Goal: Use online tool/utility: Utilize a website feature to perform a specific function

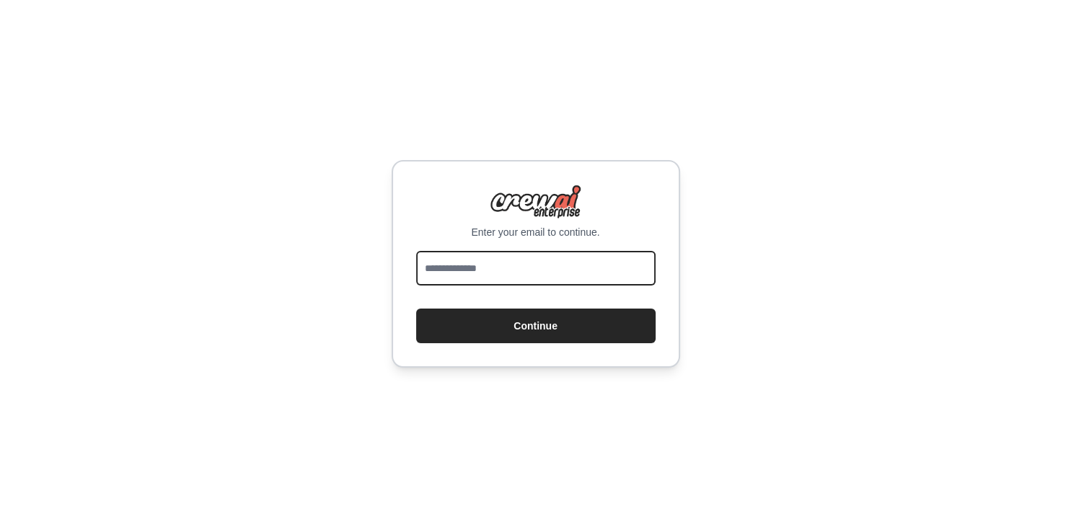
click at [483, 267] on input "email" at bounding box center [535, 268] width 239 height 35
type input "**********"
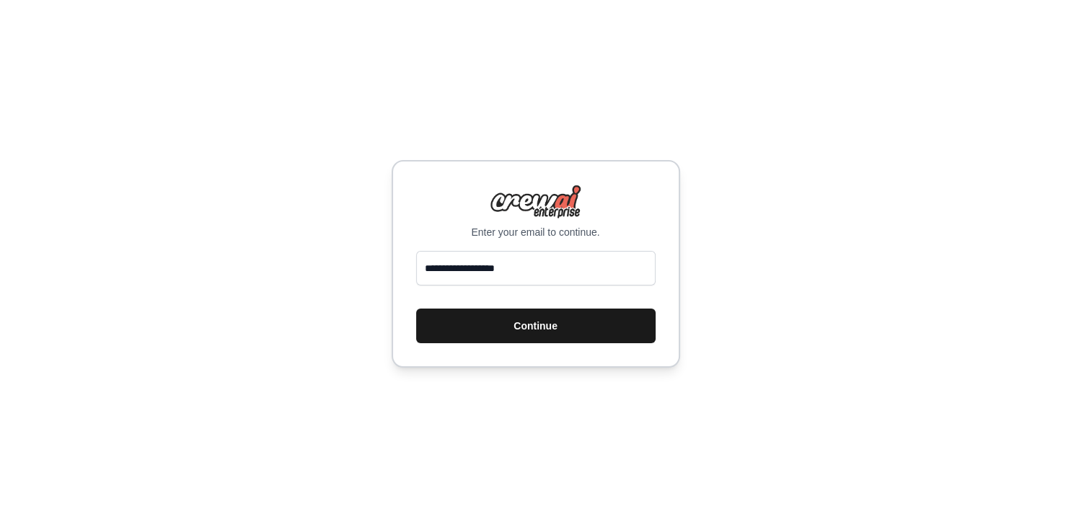
click at [526, 325] on button "Continue" at bounding box center [535, 326] width 239 height 35
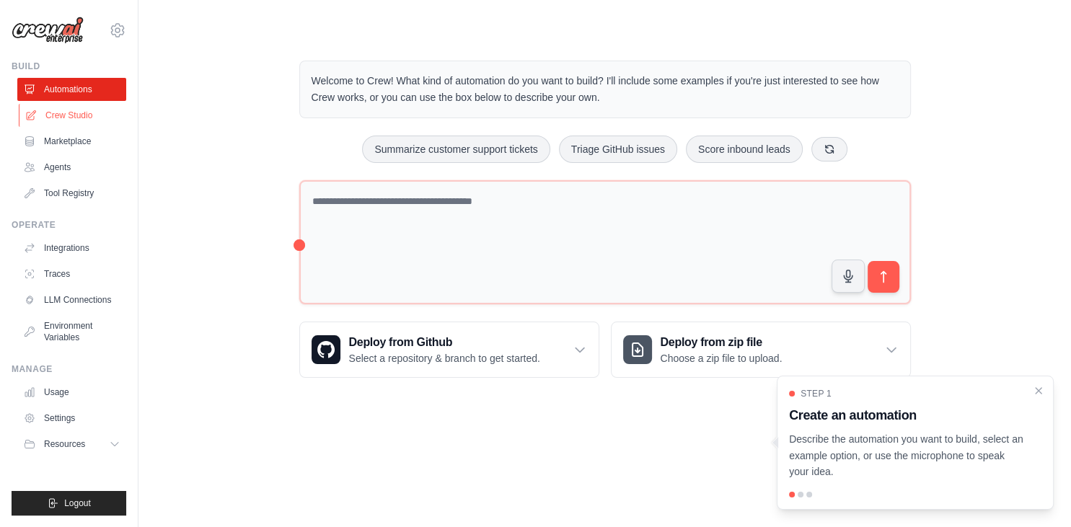
click at [81, 114] on link "Crew Studio" at bounding box center [73, 115] width 109 height 23
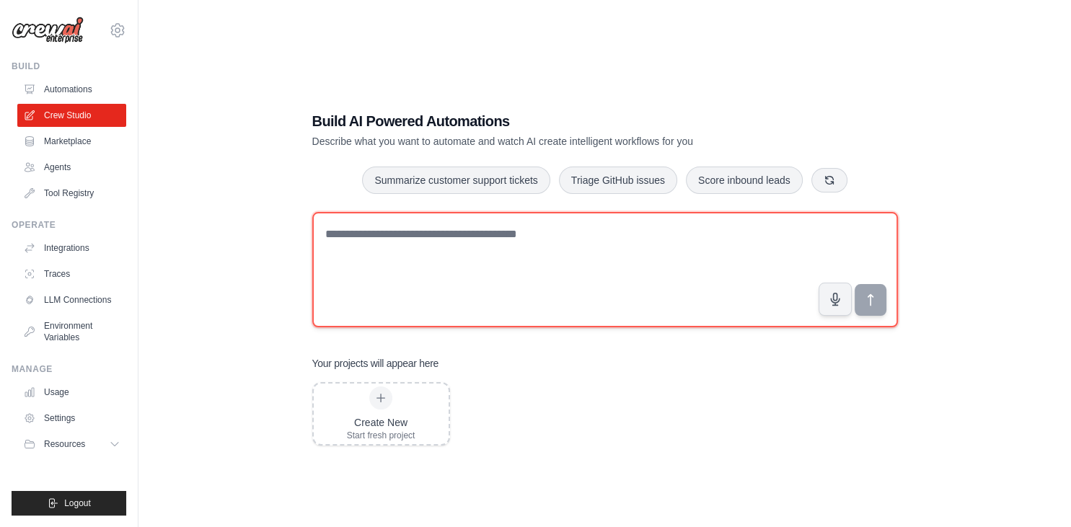
click at [514, 250] on textarea at bounding box center [605, 269] width 586 height 115
type textarea "**********"
click at [363, 238] on textarea "**********" at bounding box center [605, 269] width 586 height 115
type textarea "**********"
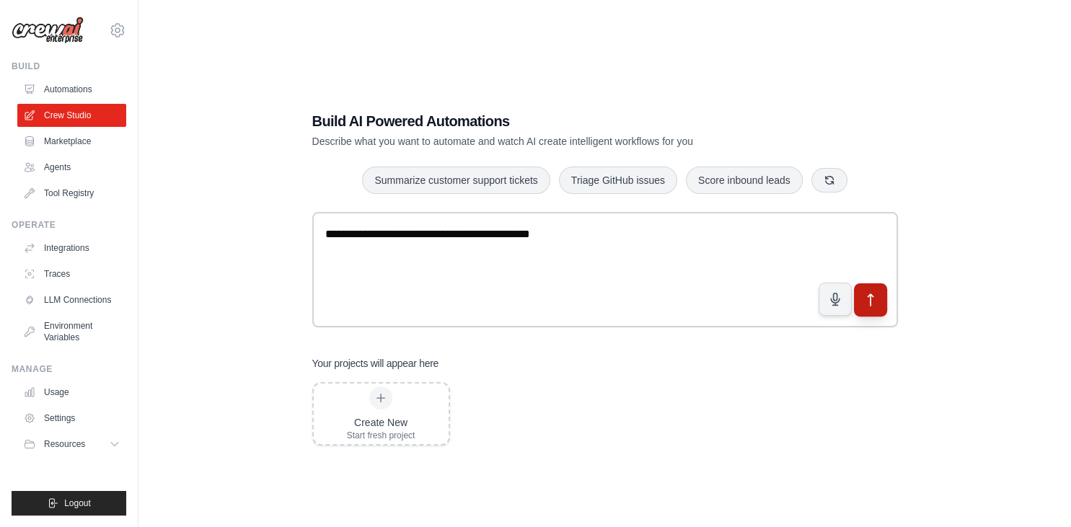
click at [868, 296] on icon "submit" at bounding box center [870, 300] width 5 height 12
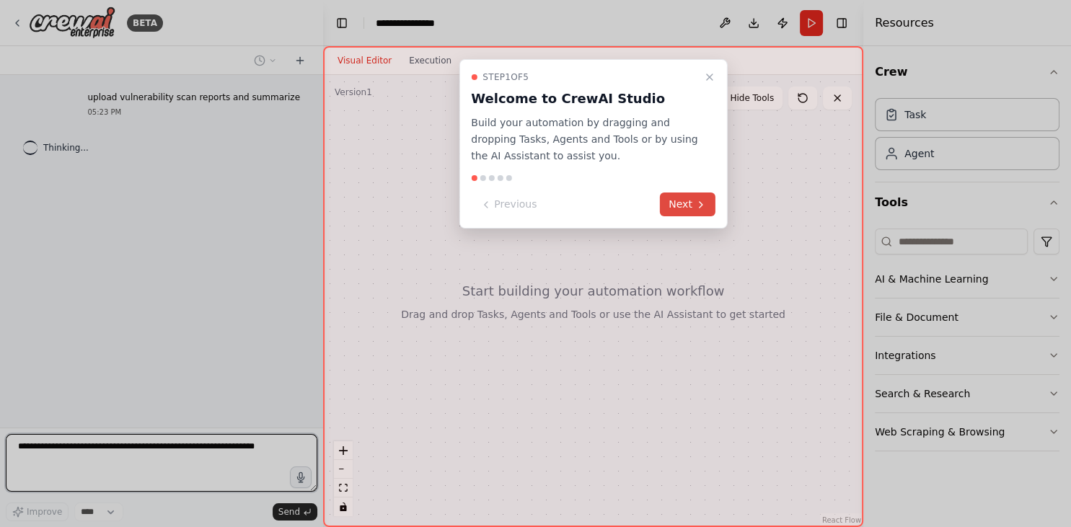
click at [689, 209] on button "Next" at bounding box center [688, 205] width 56 height 24
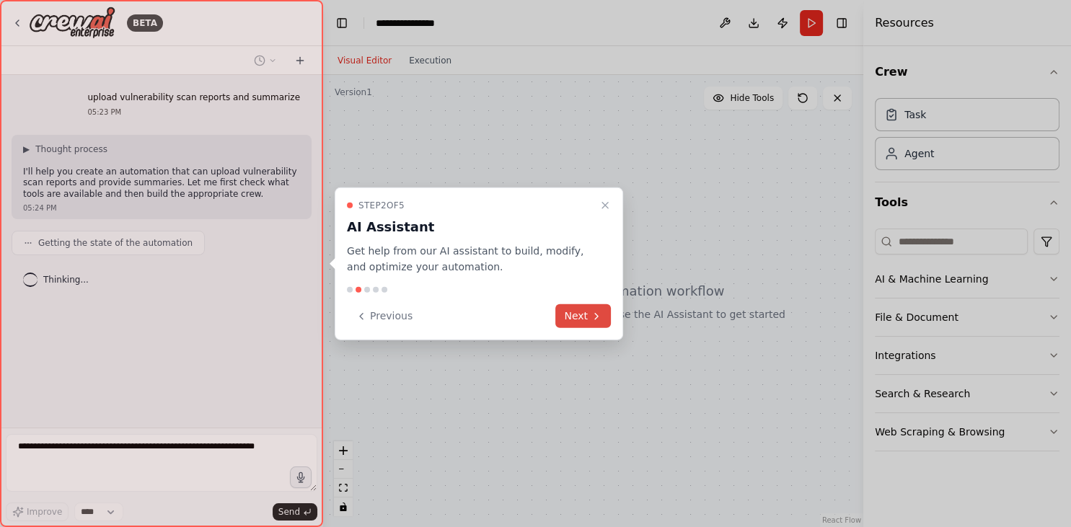
click at [584, 316] on button "Next" at bounding box center [583, 316] width 56 height 24
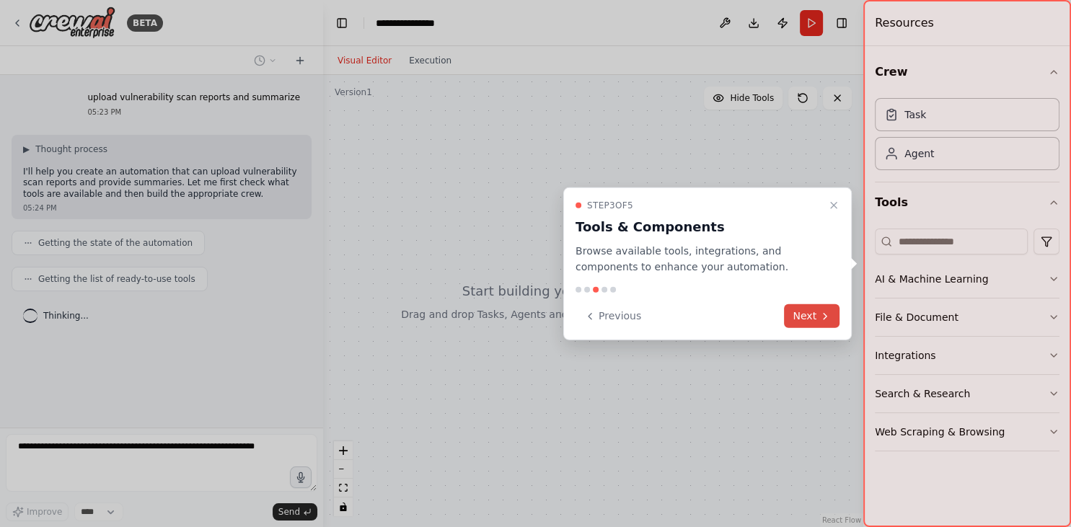
click at [801, 315] on button "Next" at bounding box center [812, 316] width 56 height 24
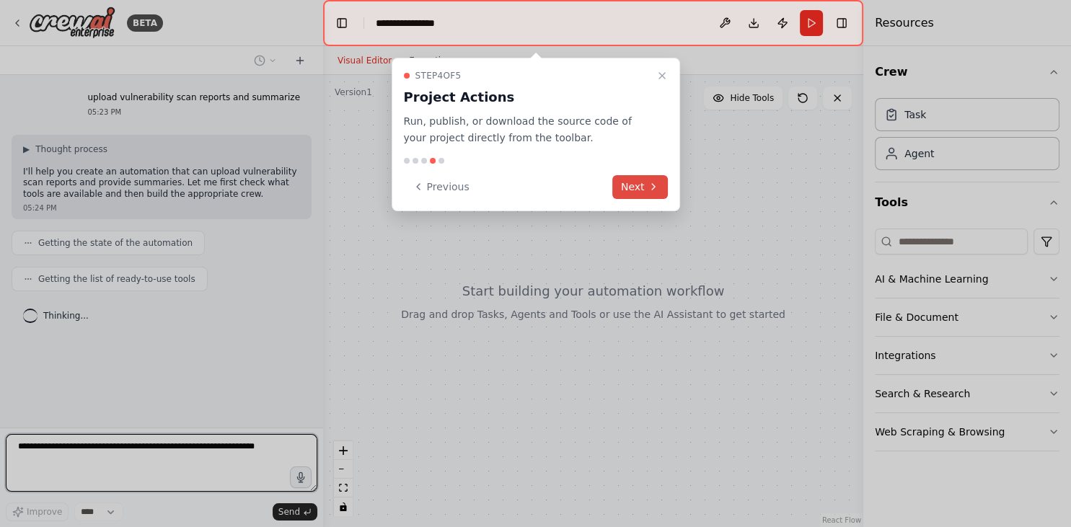
click at [645, 195] on button "Next" at bounding box center [640, 187] width 56 height 24
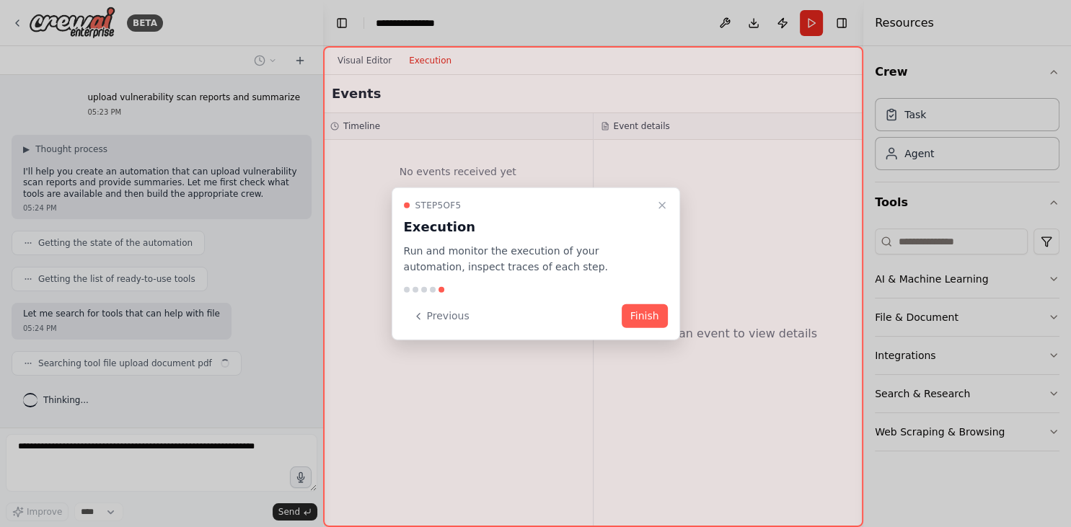
scroll to position [2, 0]
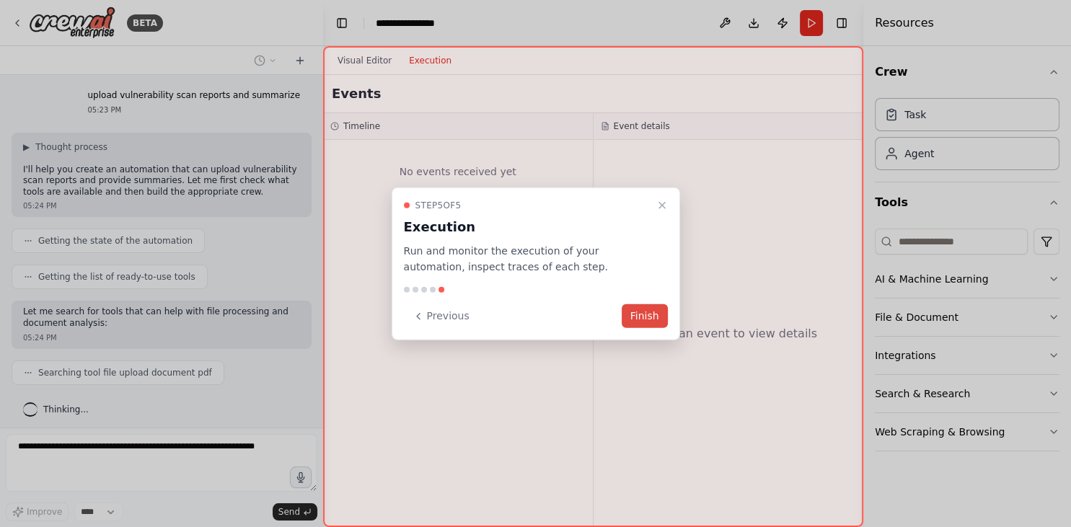
click at [641, 320] on button "Finish" at bounding box center [645, 316] width 46 height 24
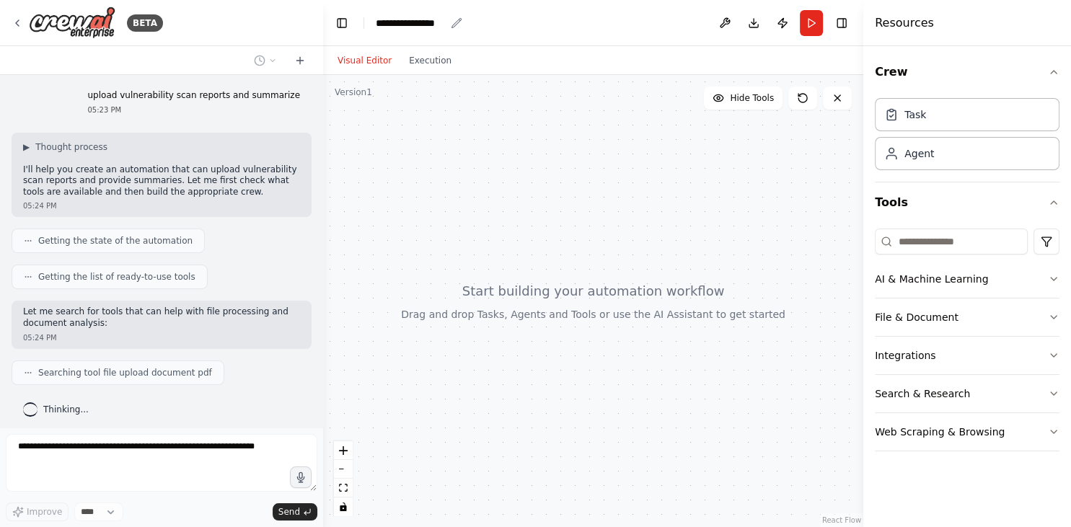
click at [423, 27] on div "**********" at bounding box center [410, 23] width 69 height 14
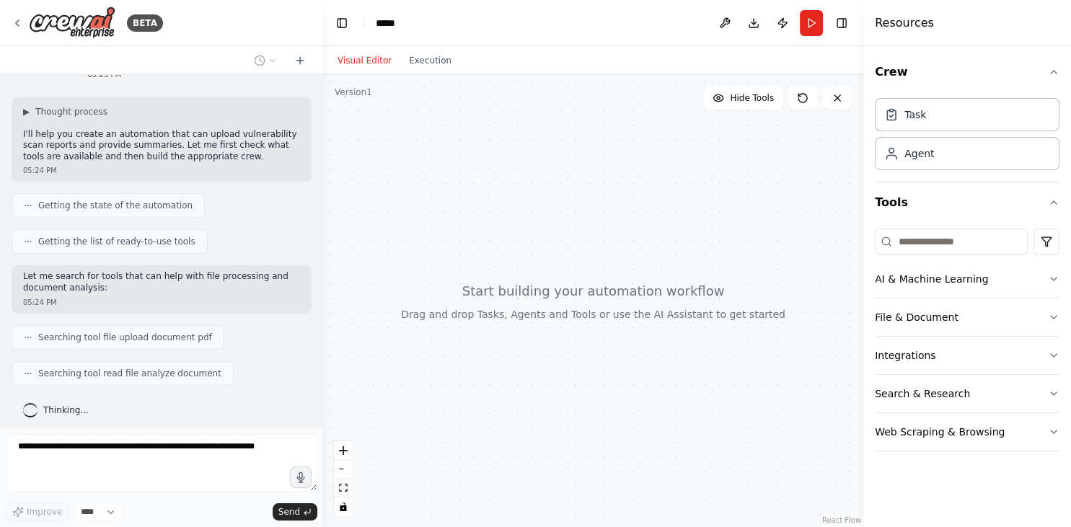
scroll to position [74, 0]
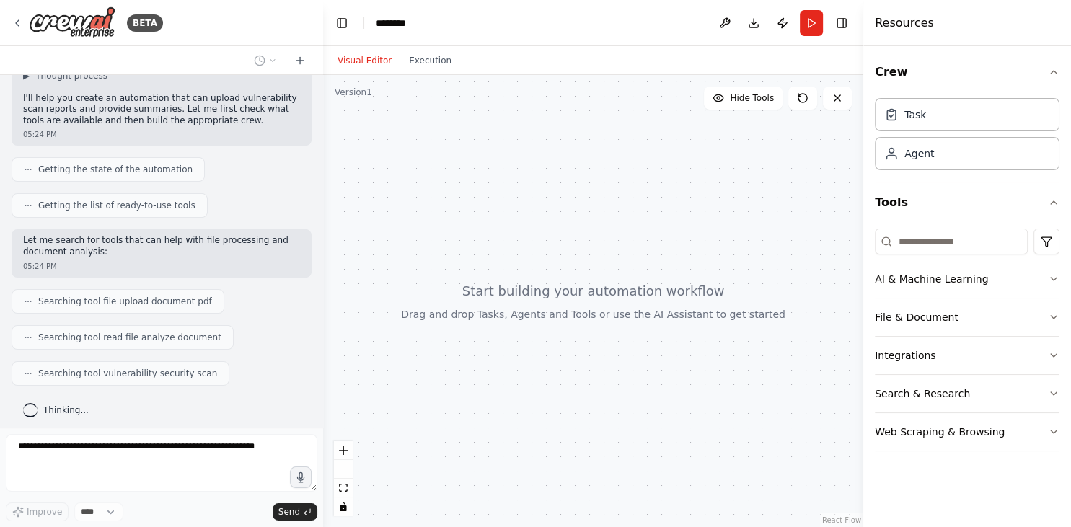
click at [544, 180] on div at bounding box center [593, 301] width 540 height 452
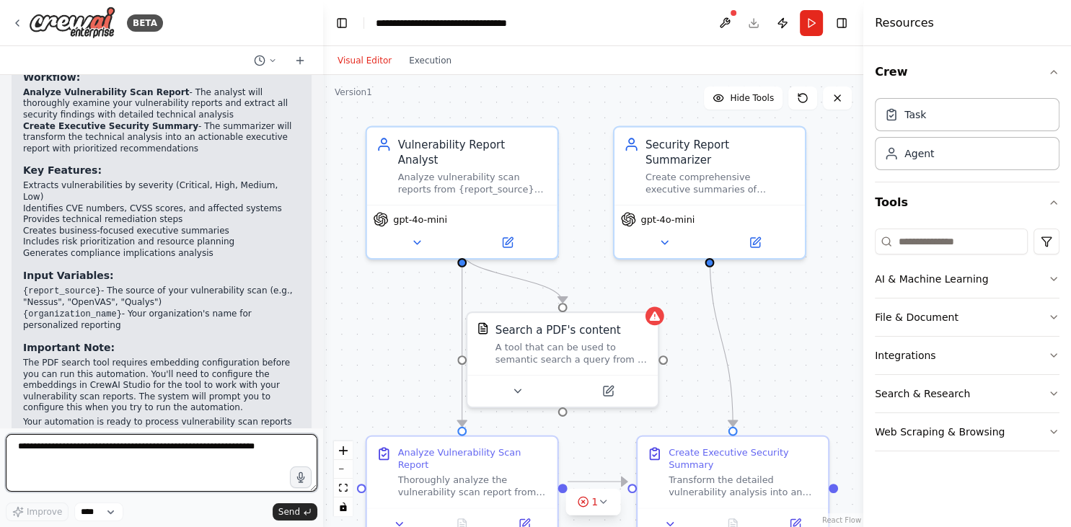
scroll to position [1046, 0]
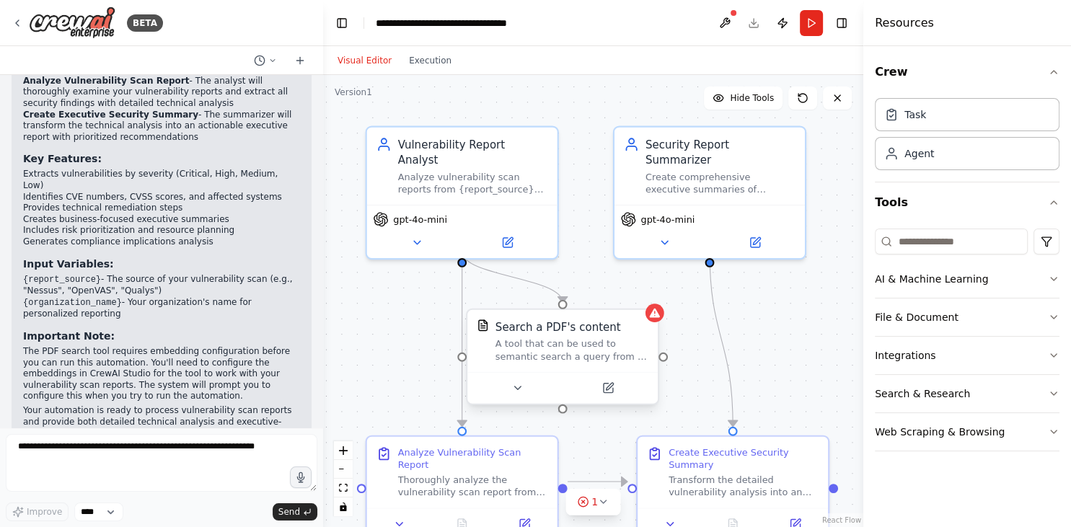
click at [622, 343] on div "A tool that can be used to semantic search a query from a PDF's content." at bounding box center [571, 350] width 153 height 25
click at [815, 22] on button "Run" at bounding box center [811, 23] width 23 height 26
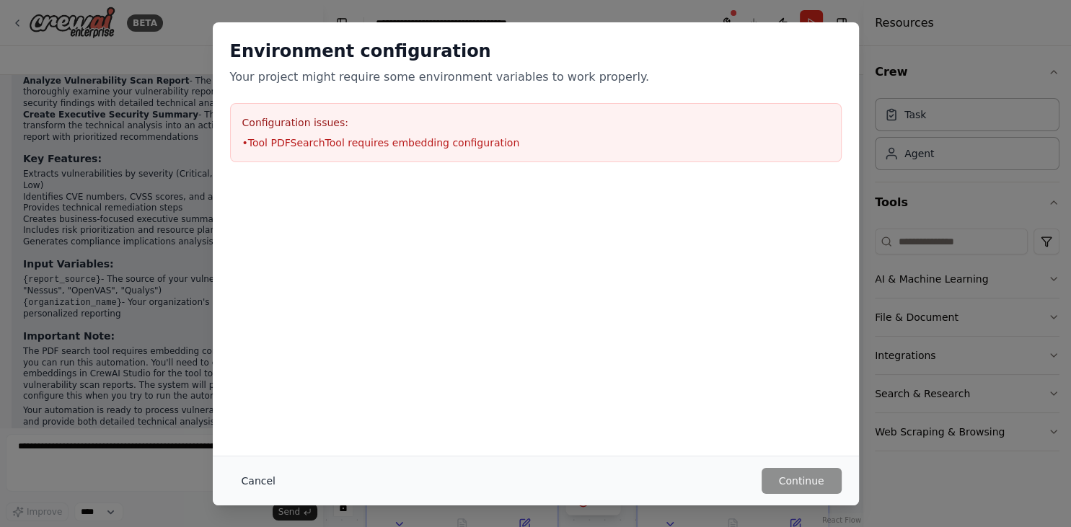
click at [254, 479] on button "Cancel" at bounding box center [258, 481] width 57 height 26
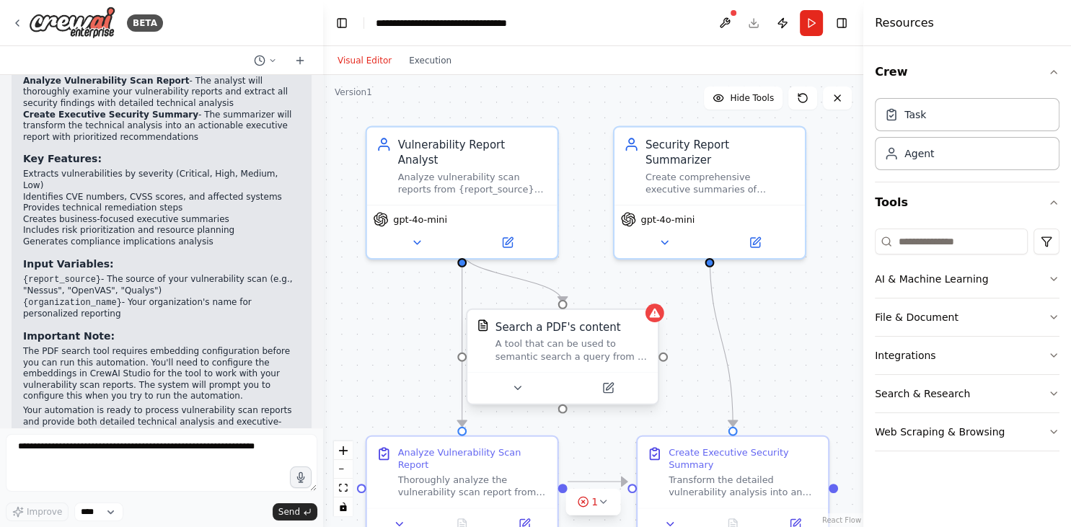
click at [549, 363] on div "Search a PDF's content A tool that can be used to semantic search a query from …" at bounding box center [562, 341] width 190 height 62
click at [613, 385] on icon at bounding box center [609, 386] width 7 height 7
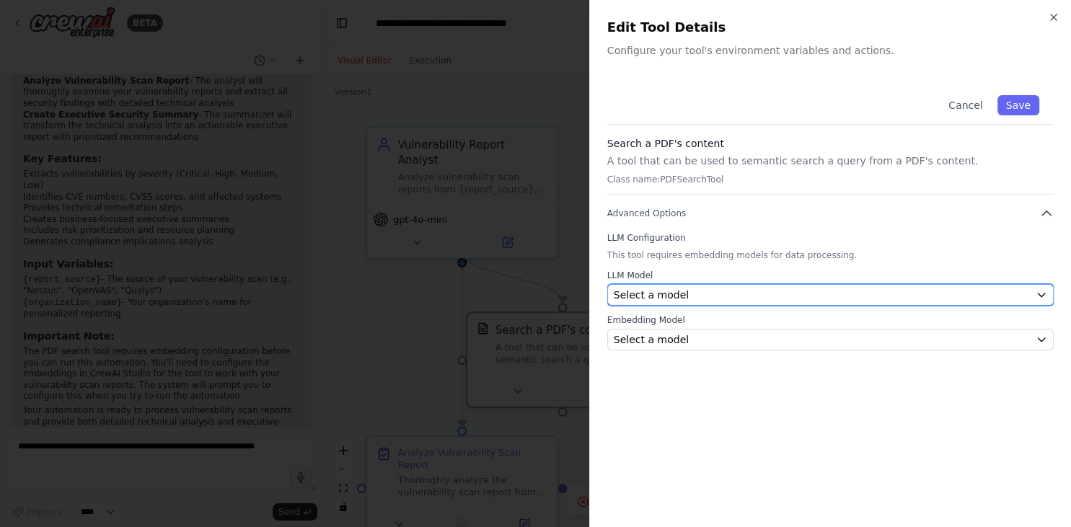
click at [808, 296] on div "Select a model" at bounding box center [822, 295] width 416 height 14
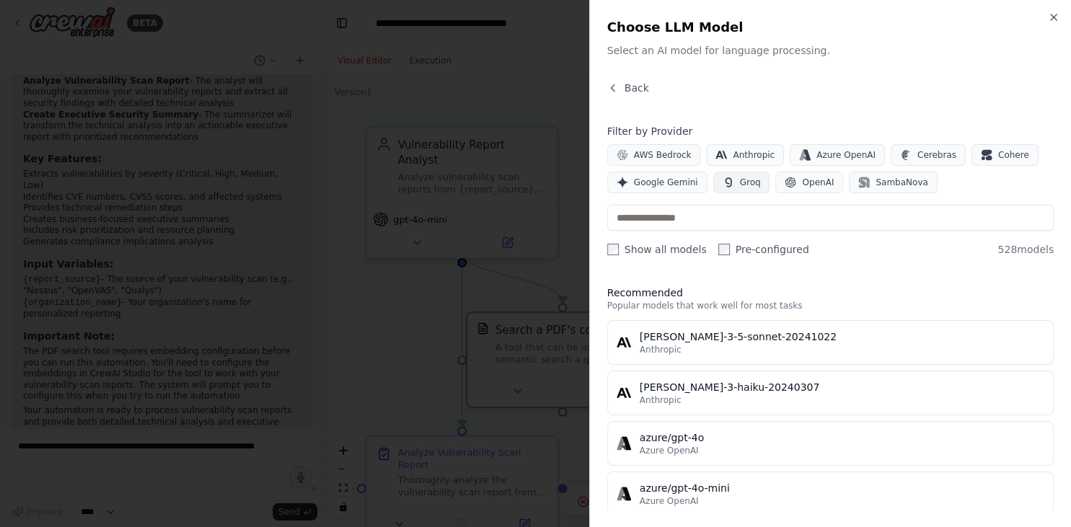
click at [729, 183] on button "Groq" at bounding box center [741, 183] width 57 height 22
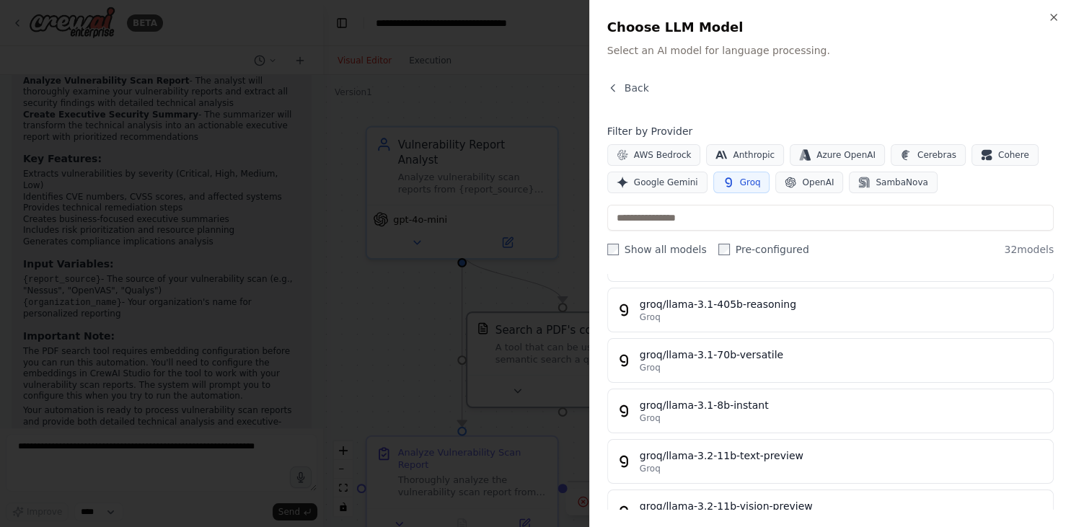
scroll to position [256, 0]
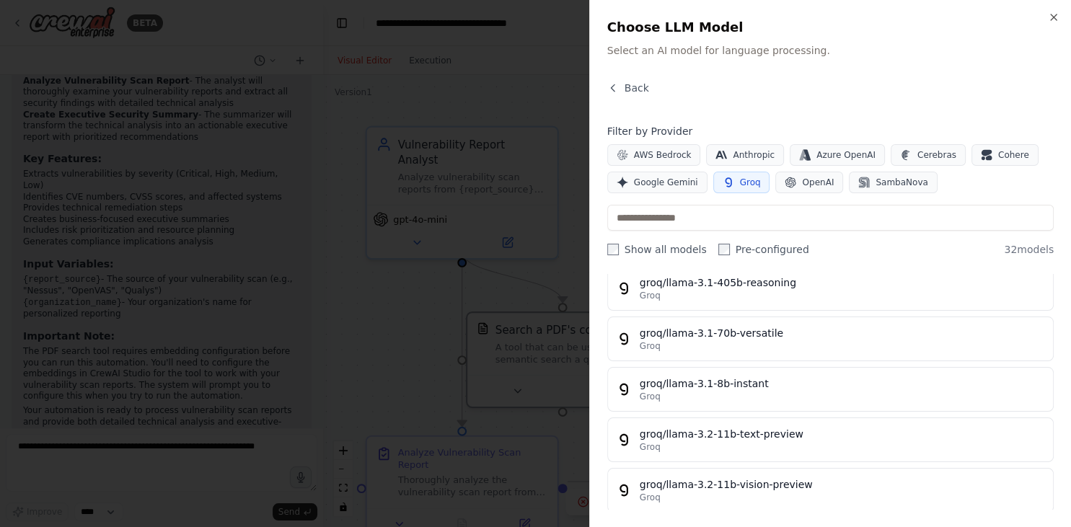
click at [783, 380] on div "groq/llama-3.1-8b-instant" at bounding box center [842, 383] width 405 height 14
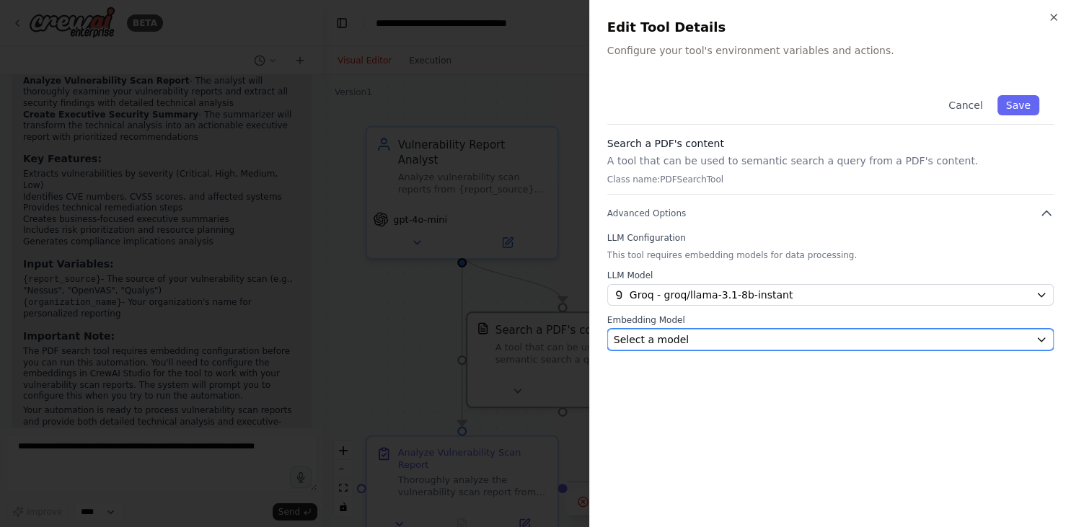
click at [783, 343] on div "Select a model" at bounding box center [822, 339] width 416 height 14
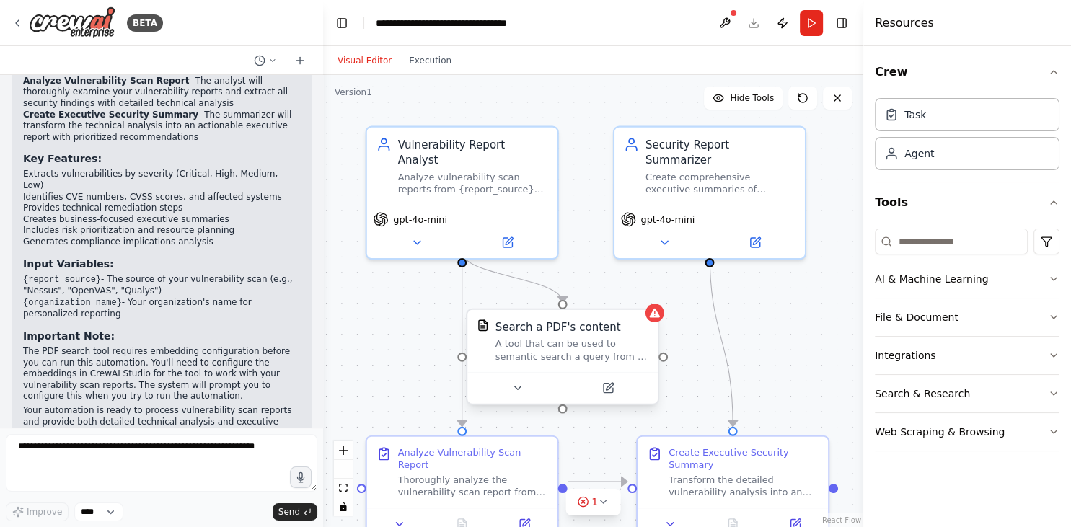
click at [596, 353] on div "A tool that can be used to semantic search a query from a PDF's content." at bounding box center [571, 350] width 153 height 25
click at [607, 389] on icon at bounding box center [609, 386] width 7 height 7
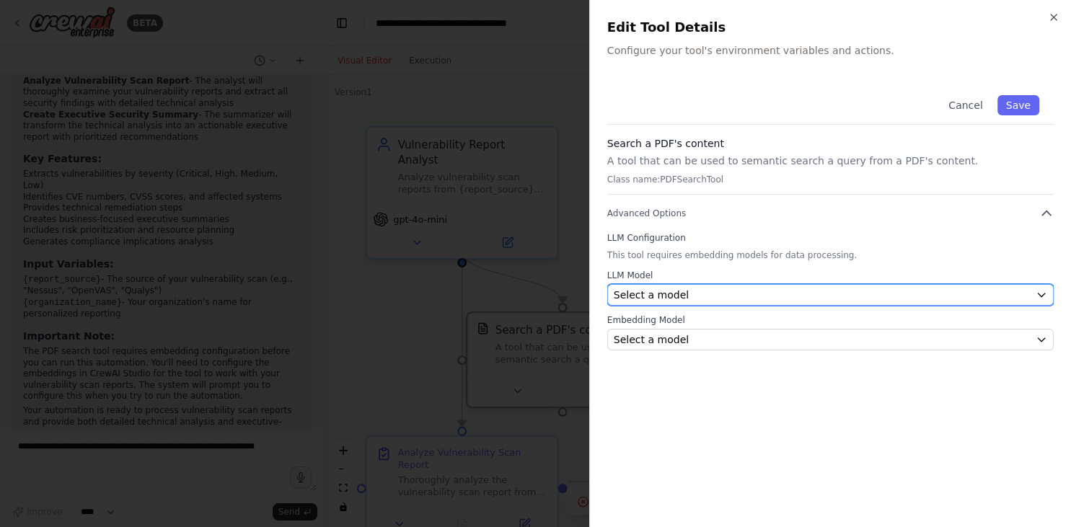
click at [674, 296] on span "Select a model" at bounding box center [651, 295] width 75 height 14
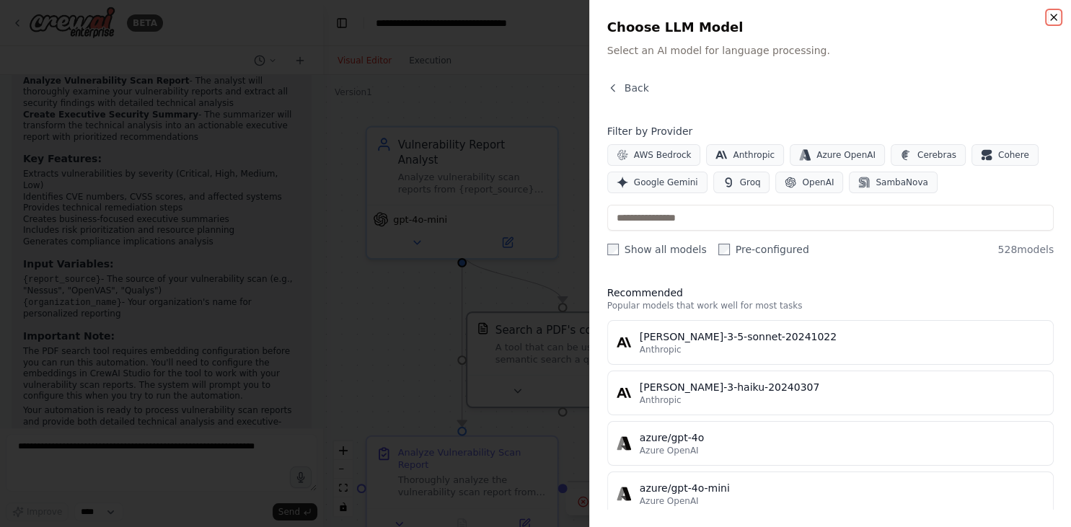
click at [1054, 22] on icon "button" at bounding box center [1054, 18] width 12 height 12
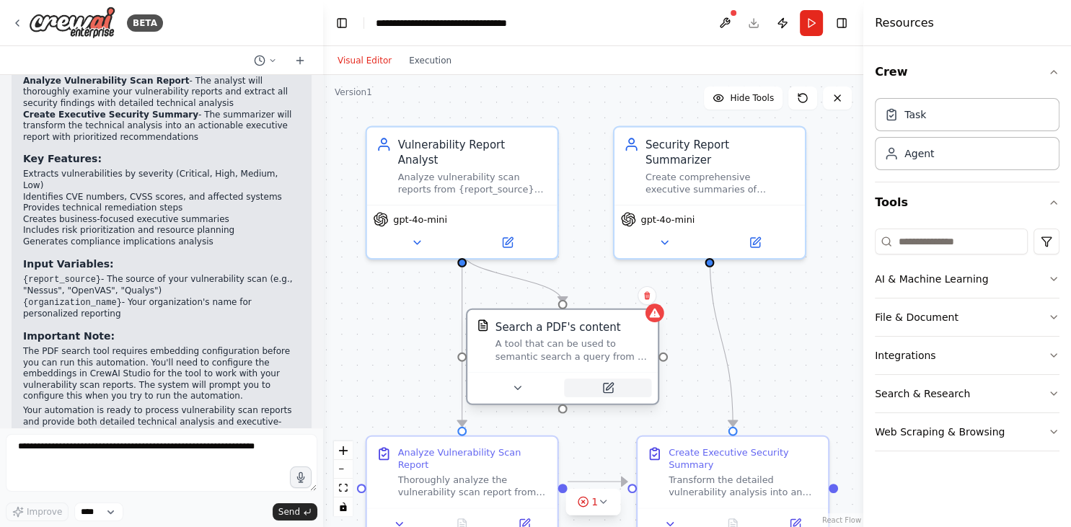
click at [602, 385] on icon at bounding box center [607, 388] width 12 height 12
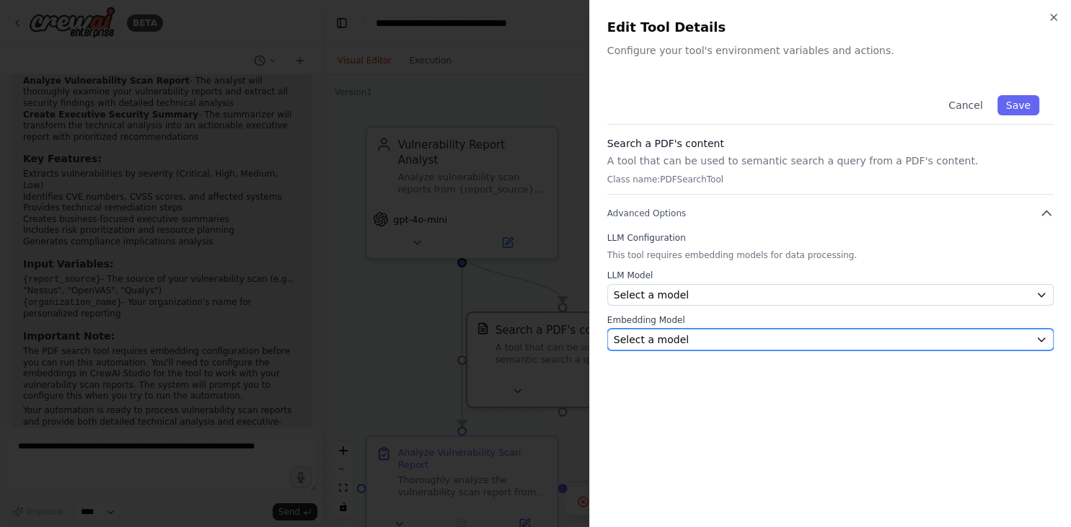
click at [824, 341] on div "Select a model" at bounding box center [822, 339] width 416 height 14
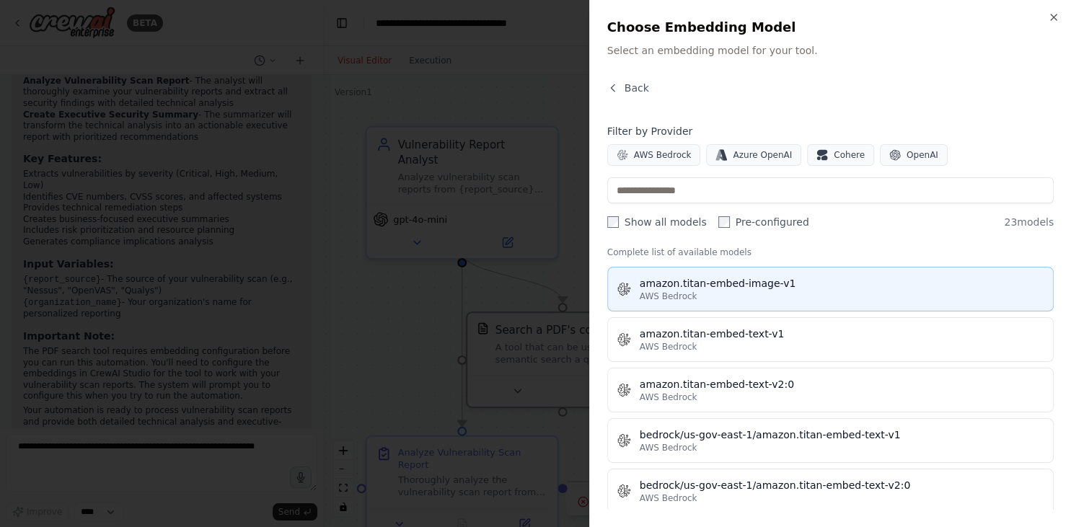
scroll to position [0, 0]
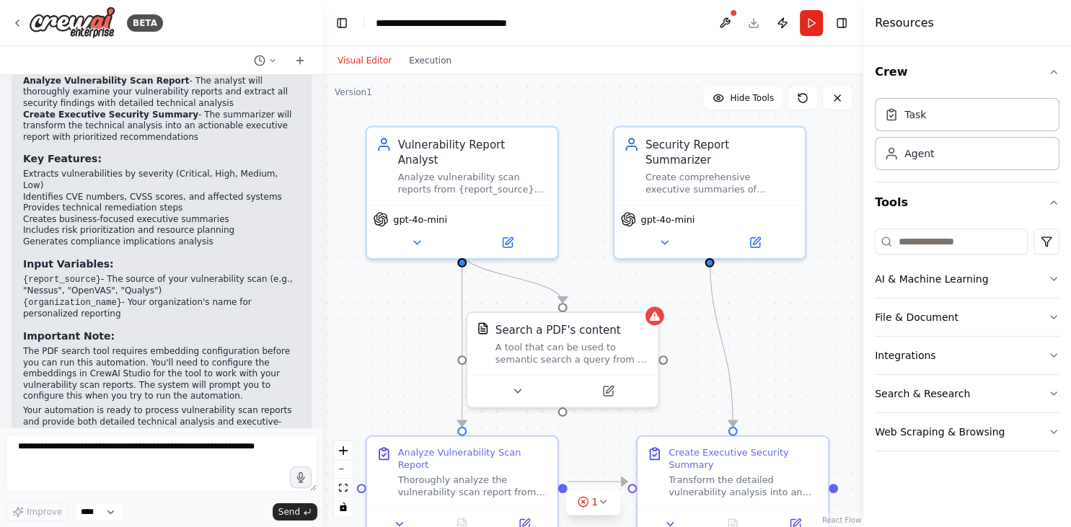
click at [357, 61] on button "Visual Editor" at bounding box center [364, 60] width 71 height 17
click at [79, 32] on img at bounding box center [72, 22] width 87 height 32
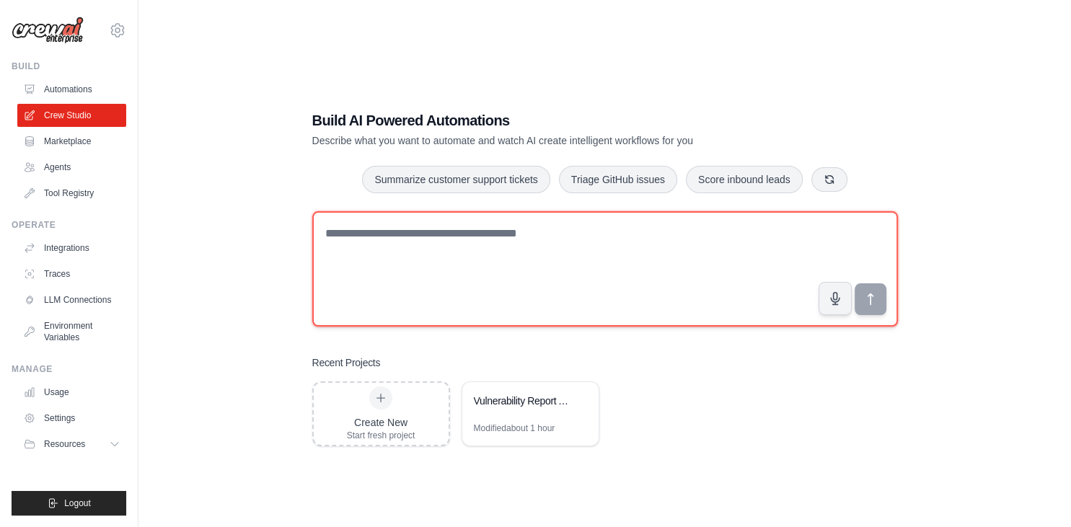
drag, startPoint x: 327, startPoint y: 238, endPoint x: 583, endPoint y: 229, distance: 255.5
click at [583, 229] on textarea at bounding box center [605, 268] width 586 height 115
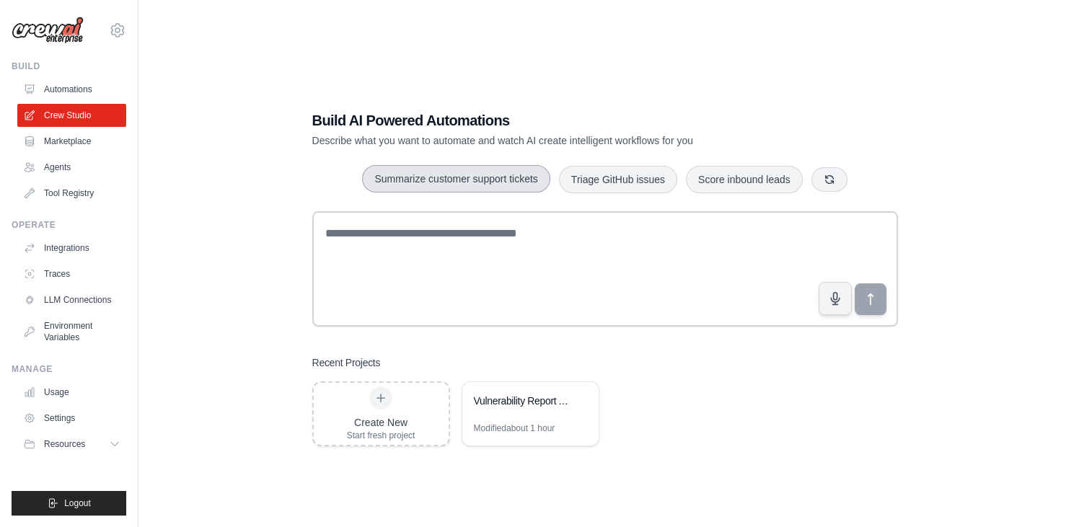
click at [403, 180] on button "Summarize customer support tickets" at bounding box center [456, 178] width 188 height 27
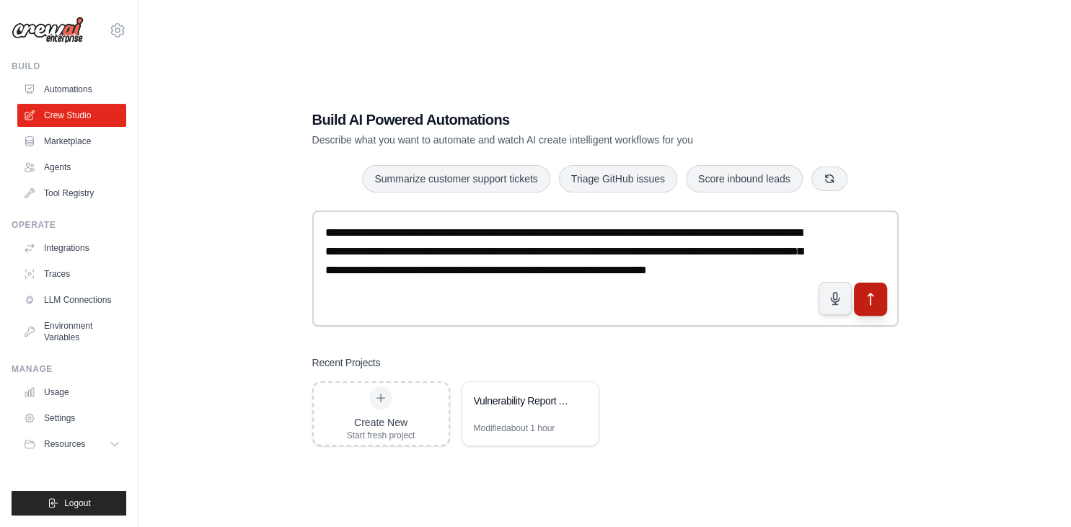
click at [875, 303] on icon "submit" at bounding box center [870, 298] width 15 height 15
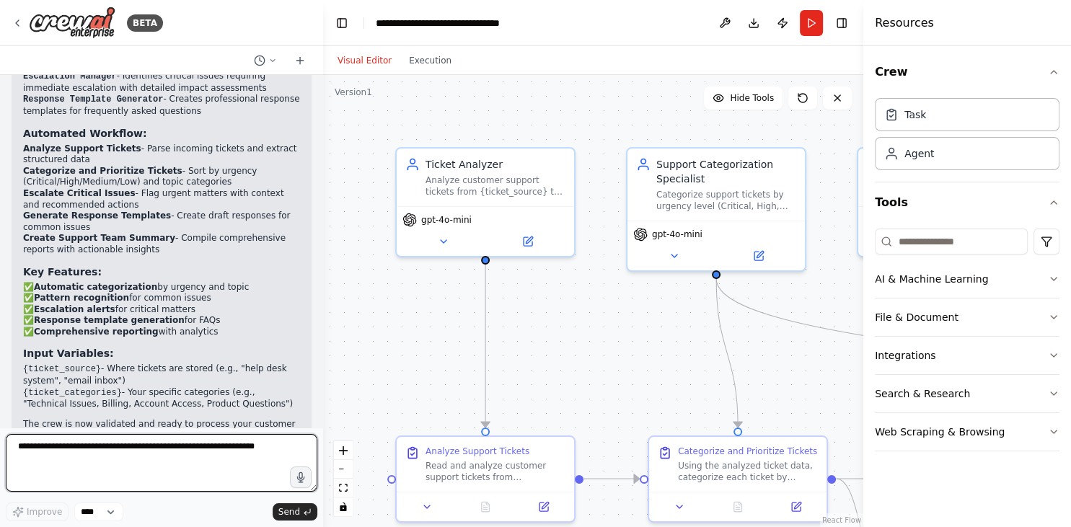
scroll to position [1508, 0]
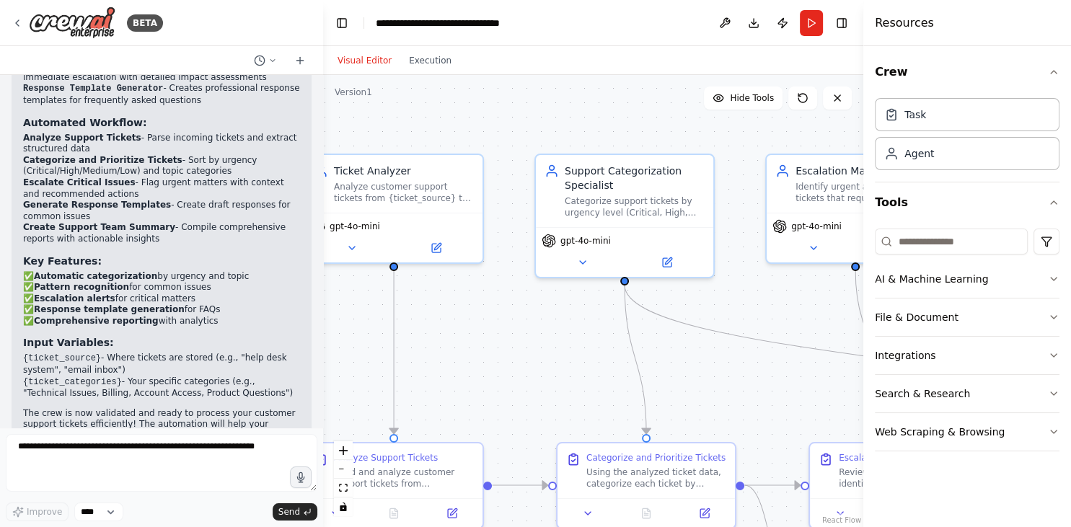
drag, startPoint x: 834, startPoint y: 276, endPoint x: 733, endPoint y: 281, distance: 101.1
click at [733, 281] on div ".deletable-edge-delete-btn { width: 20px; height: 20px; border: 0px solid #ffff…" at bounding box center [593, 301] width 540 height 452
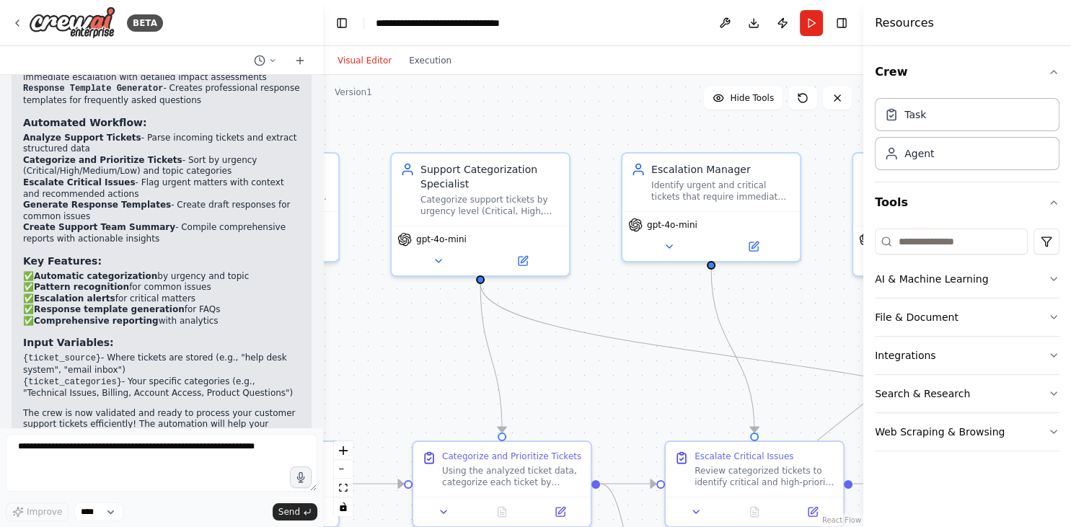
drag, startPoint x: 733, startPoint y: 281, endPoint x: 570, endPoint y: 280, distance: 163.0
click at [570, 280] on div ".deletable-edge-delete-btn { width: 20px; height: 20px; border: 0px solid #ffff…" at bounding box center [593, 301] width 540 height 452
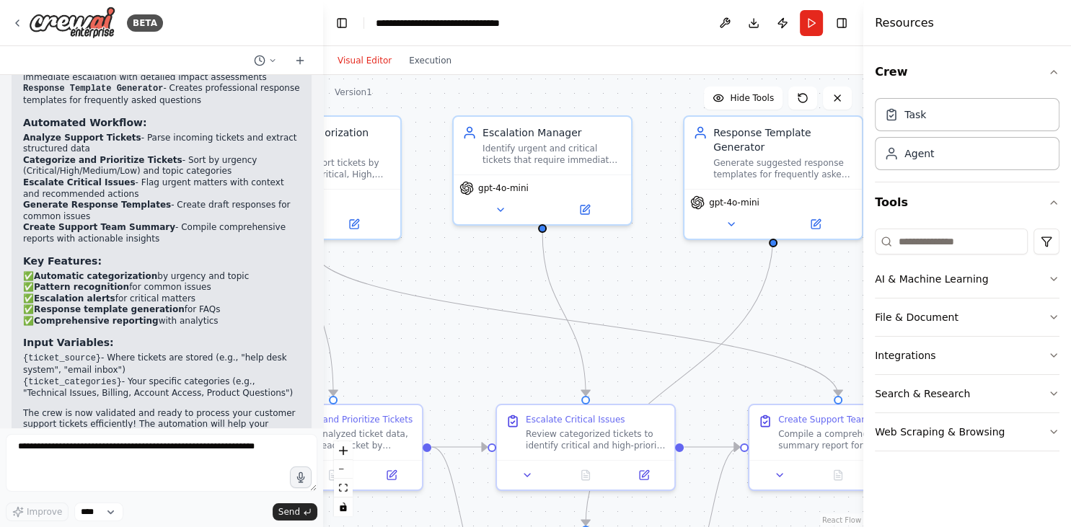
drag, startPoint x: 570, startPoint y: 280, endPoint x: 428, endPoint y: 244, distance: 146.6
click at [428, 244] on div ".deletable-edge-delete-btn { width: 20px; height: 20px; border: 0px solid #ffff…" at bounding box center [593, 301] width 540 height 452
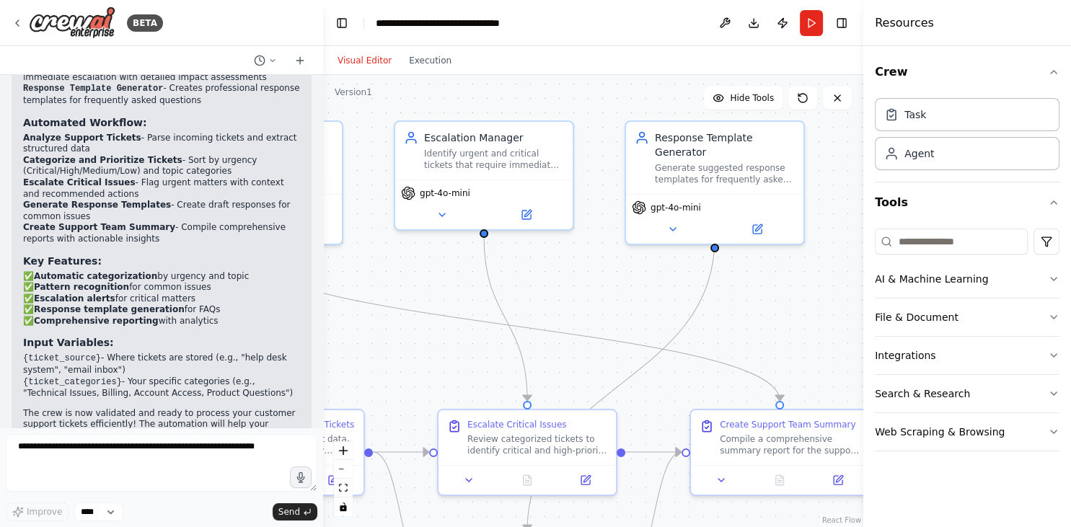
drag, startPoint x: 428, startPoint y: 244, endPoint x: 271, endPoint y: 244, distance: 157.2
click at [323, 244] on div ".deletable-edge-delete-btn { width: 20px; height: 20px; border: 0px solid #ffff…" at bounding box center [593, 301] width 540 height 452
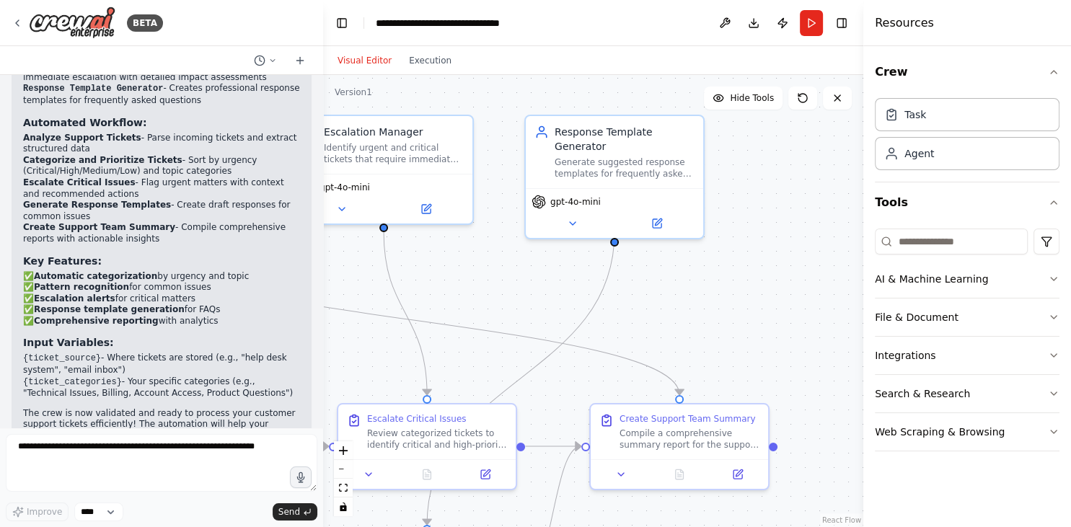
drag, startPoint x: 271, startPoint y: 244, endPoint x: 431, endPoint y: 252, distance: 160.3
click at [323, 252] on div "Create a crew that automatically reads through customer support tickets, catego…" at bounding box center [161, 251] width 323 height 353
click at [794, 257] on div ".deletable-edge-delete-btn { width: 20px; height: 20px; border: 0px solid #ffff…" at bounding box center [593, 301] width 540 height 452
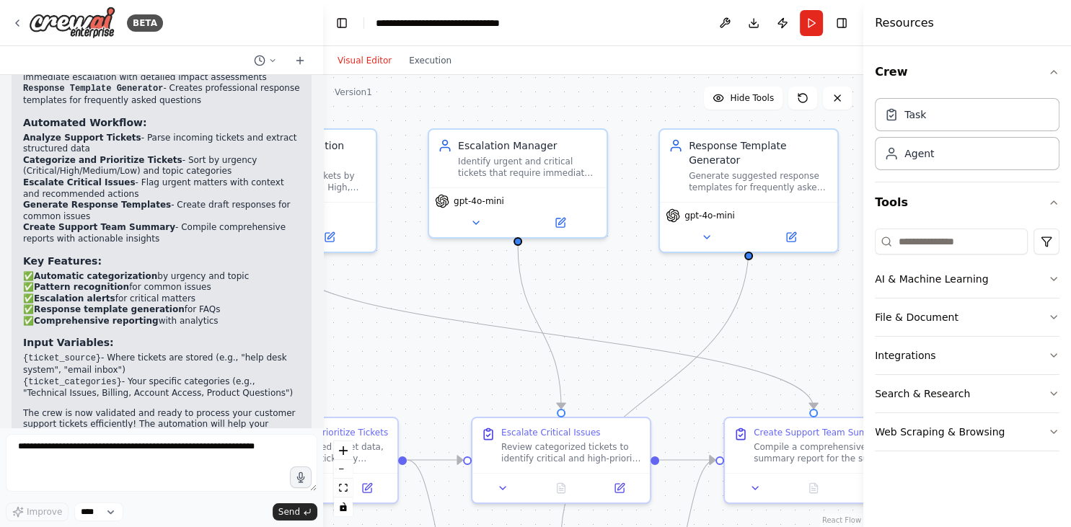
drag, startPoint x: 737, startPoint y: 276, endPoint x: 870, endPoint y: 290, distance: 133.4
click at [863, 290] on div ".deletable-edge-delete-btn { width: 20px; height: 20px; border: 0px solid #ffff…" at bounding box center [593, 301] width 540 height 452
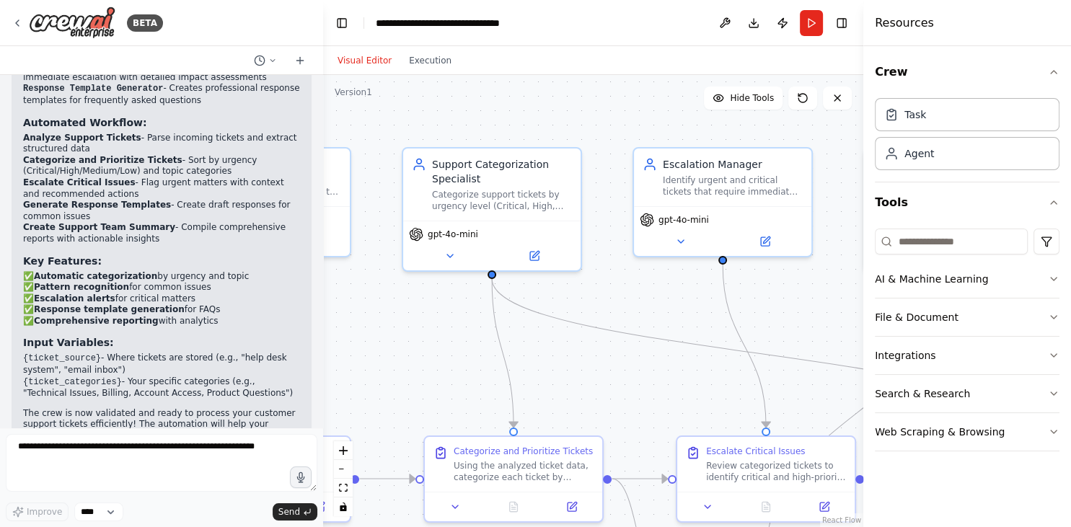
drag, startPoint x: 568, startPoint y: 296, endPoint x: 832, endPoint y: 320, distance: 265.1
click at [832, 320] on div ".deletable-edge-delete-btn { width: 20px; height: 20px; border: 0px solid #ffff…" at bounding box center [593, 301] width 540 height 452
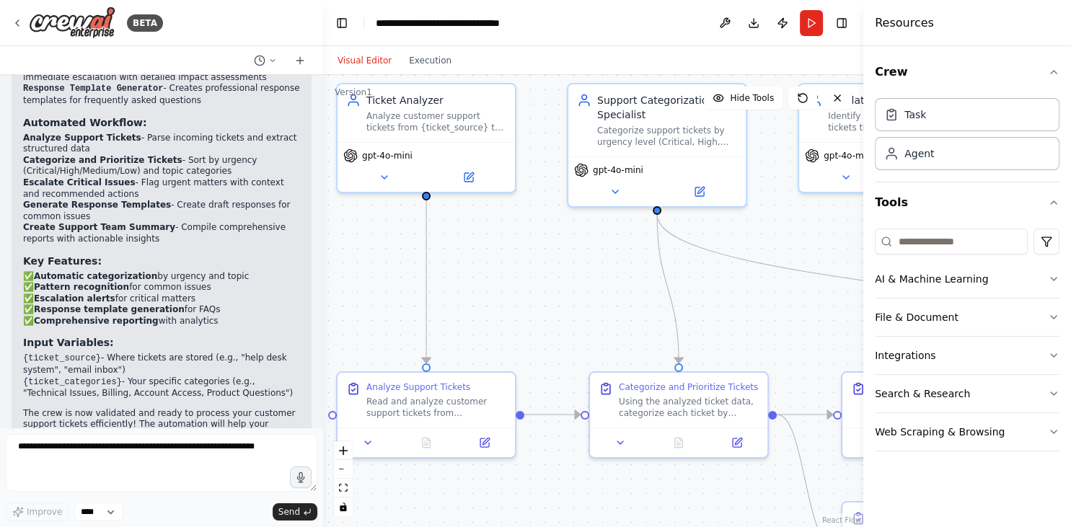
drag, startPoint x: 441, startPoint y: 326, endPoint x: 549, endPoint y: 256, distance: 128.2
click at [549, 256] on div ".deletable-edge-delete-btn { width: 20px; height: 20px; border: 0px solid #ffff…" at bounding box center [593, 301] width 540 height 452
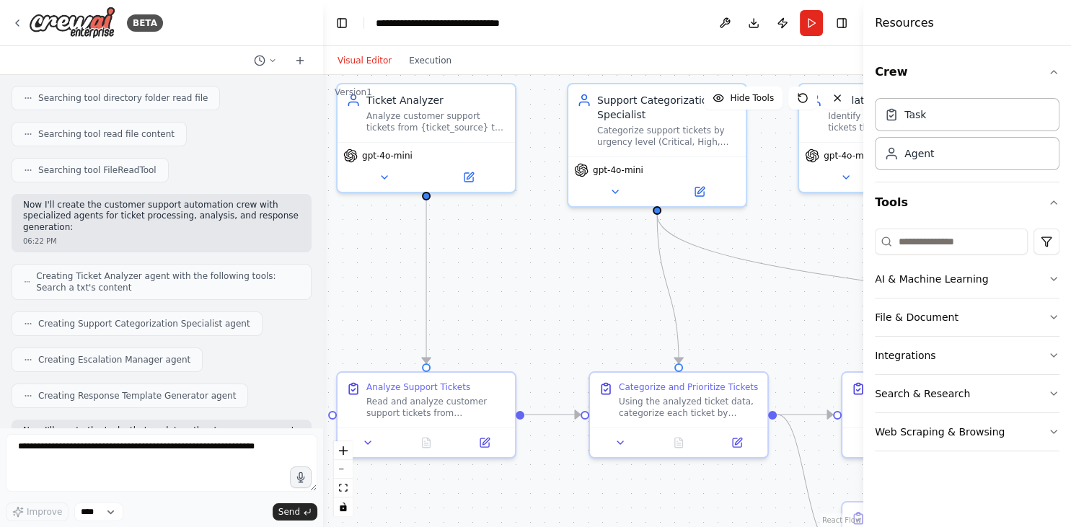
scroll to position [332, 0]
